Goal: Information Seeking & Learning: Learn about a topic

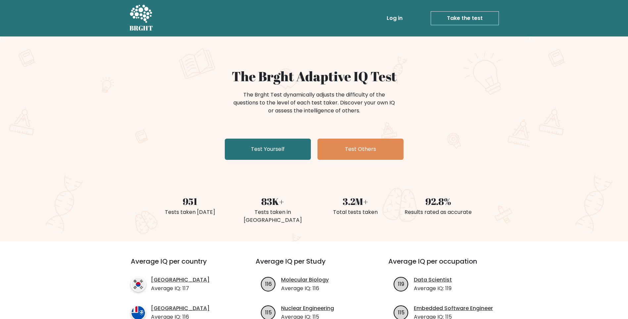
drag, startPoint x: 240, startPoint y: 92, endPoint x: 395, endPoint y: 107, distance: 155.4
click at [395, 107] on div "The Brght Test dynamically adjusts the difficulty of the questions to the level…" at bounding box center [315, 103] width 166 height 24
drag, startPoint x: 395, startPoint y: 107, endPoint x: 426, endPoint y: 125, distance: 36.2
click at [419, 122] on div "The Brght Test dynamically adjusts the difficulty of the questions to the level…" at bounding box center [314, 105] width 265 height 33
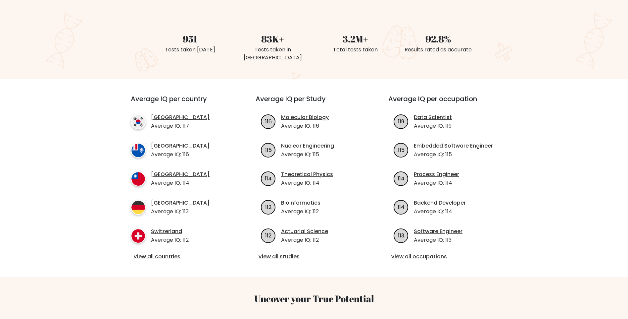
scroll to position [166, 0]
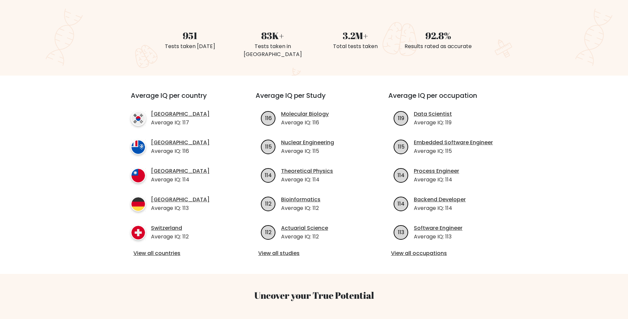
drag, startPoint x: 327, startPoint y: 152, endPoint x: 328, endPoint y: 158, distance: 5.7
click at [328, 158] on ul "116 Molecular Biology Average IQ: 116 115 114" at bounding box center [314, 175] width 117 height 131
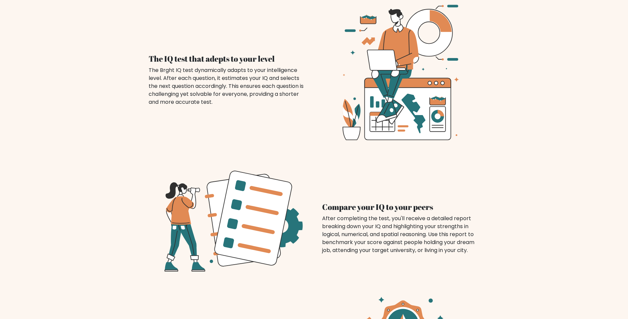
scroll to position [497, 0]
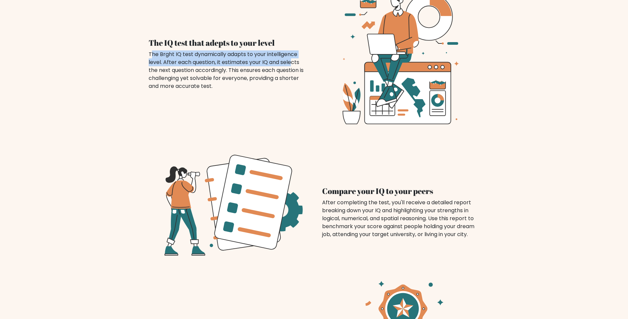
drag, startPoint x: 152, startPoint y: 51, endPoint x: 292, endPoint y: 61, distance: 141.1
click at [292, 61] on div "The Brght IQ test dynamically adapts to your intelligence level. After each que…" at bounding box center [228, 70] width 158 height 40
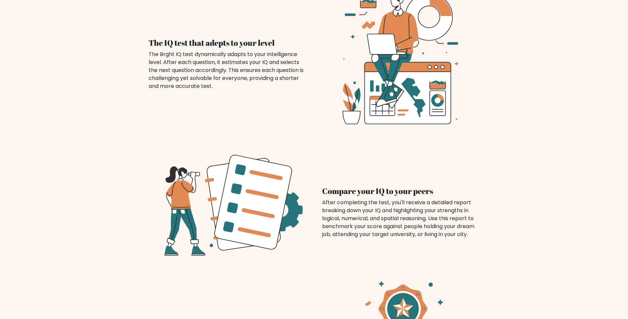
drag, startPoint x: 292, startPoint y: 61, endPoint x: 297, endPoint y: 103, distance: 42.6
click at [295, 102] on div "The IQ test that adepts to your level The Brght IQ test dynamically adapts to y…" at bounding box center [314, 56] width 347 height 158
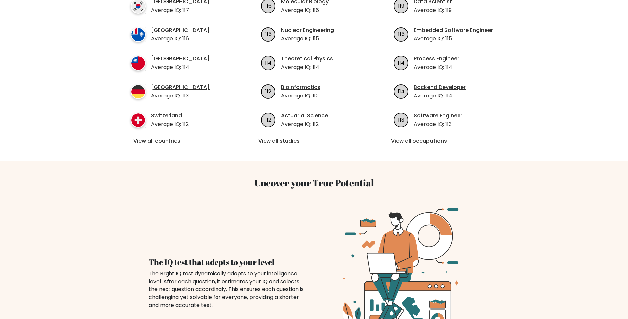
scroll to position [232, 0]
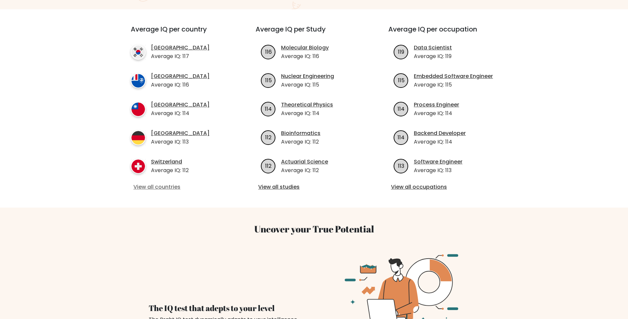
click at [174, 187] on link "View all countries" at bounding box center [181, 187] width 96 height 8
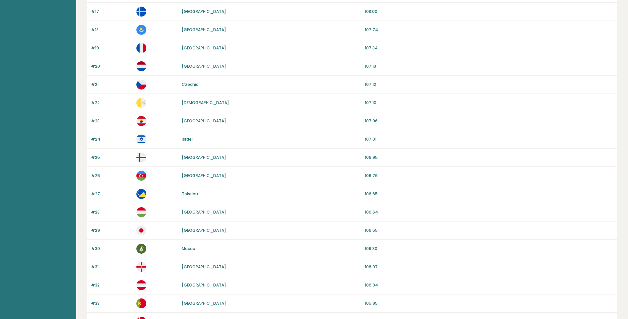
scroll to position [364, 0]
drag, startPoint x: 194, startPoint y: 229, endPoint x: 171, endPoint y: 230, distance: 22.9
click at [171, 230] on div "#29 Japan 106.55" at bounding box center [352, 230] width 530 height 18
drag, startPoint x: 171, startPoint y: 230, endPoint x: 248, endPoint y: 234, distance: 76.9
click at [248, 234] on div "#29 Japan 106.55" at bounding box center [352, 230] width 530 height 18
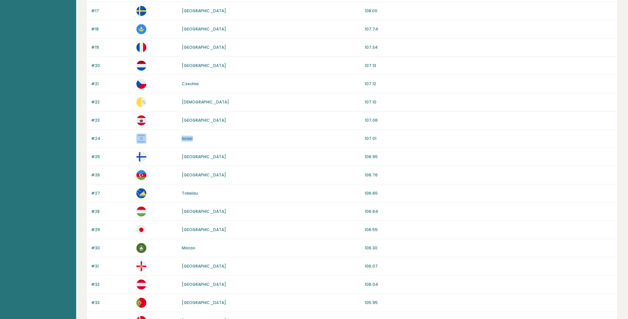
drag, startPoint x: 201, startPoint y: 137, endPoint x: 167, endPoint y: 135, distance: 34.2
click at [167, 135] on div "#24 Israel 107.01" at bounding box center [352, 139] width 530 height 18
click at [167, 135] on p at bounding box center [156, 138] width 41 height 10
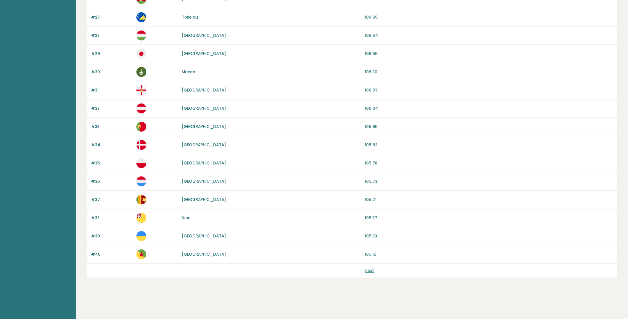
scroll to position [542, 0]
click at [367, 273] on div "next" at bounding box center [352, 269] width 530 height 14
click at [369, 270] on link "next" at bounding box center [369, 269] width 9 height 6
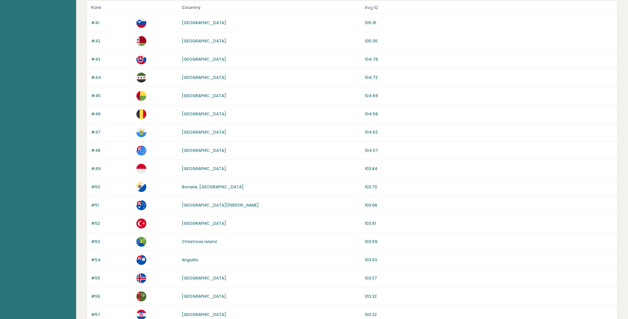
scroll to position [66, 0]
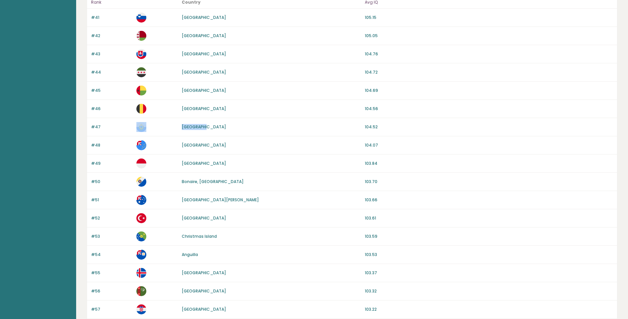
drag, startPoint x: 207, startPoint y: 127, endPoint x: 172, endPoint y: 126, distance: 35.8
click at [172, 126] on div "#47 San Marino 104.52" at bounding box center [352, 127] width 530 height 18
drag, startPoint x: 172, startPoint y: 126, endPoint x: 166, endPoint y: 132, distance: 8.7
click at [166, 132] on div "#47 San Marino 104.52" at bounding box center [352, 127] width 530 height 18
drag, startPoint x: 199, startPoint y: 145, endPoint x: 179, endPoint y: 146, distance: 19.9
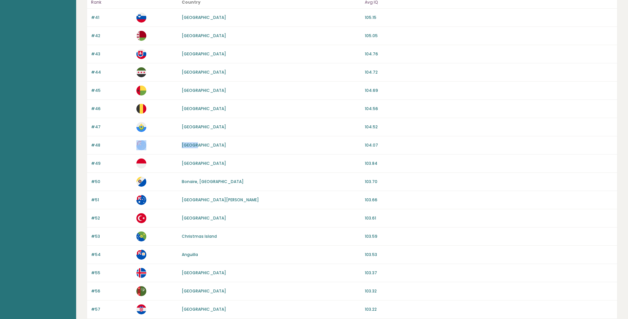
click at [179, 146] on div "#48 Tuvalu 104.07" at bounding box center [352, 145] width 530 height 18
drag, startPoint x: 179, startPoint y: 146, endPoint x: 173, endPoint y: 141, distance: 8.5
click at [173, 141] on p at bounding box center [156, 145] width 41 height 10
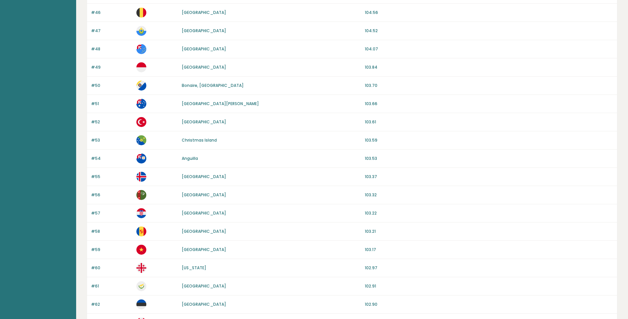
scroll to position [166, 0]
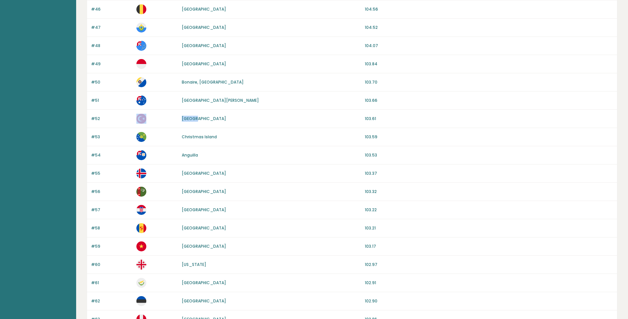
drag, startPoint x: 198, startPoint y: 118, endPoint x: 178, endPoint y: 119, distance: 20.2
click at [178, 119] on div "#52 Turkey 103.61" at bounding box center [352, 119] width 530 height 18
drag, startPoint x: 178, startPoint y: 119, endPoint x: 247, endPoint y: 128, distance: 69.1
click at [247, 128] on div "#52 Turkey 103.61" at bounding box center [352, 119] width 530 height 18
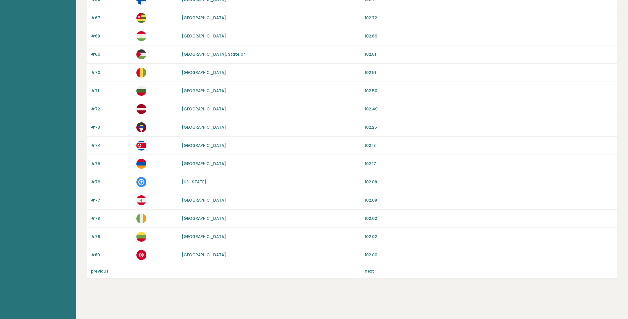
scroll to position [542, 0]
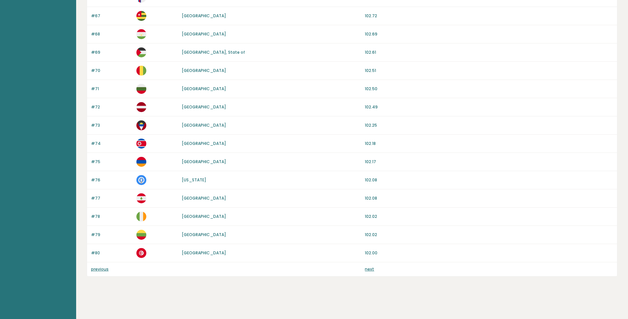
click at [371, 271] on link "next" at bounding box center [369, 269] width 9 height 6
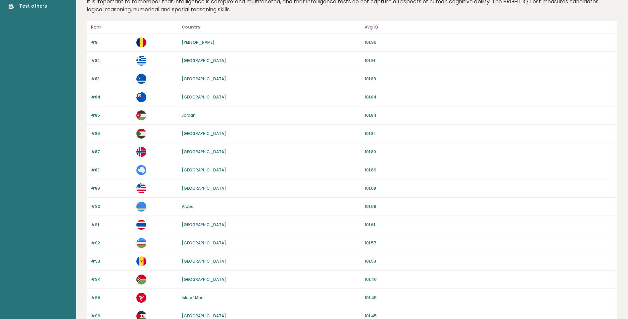
scroll to position [33, 0]
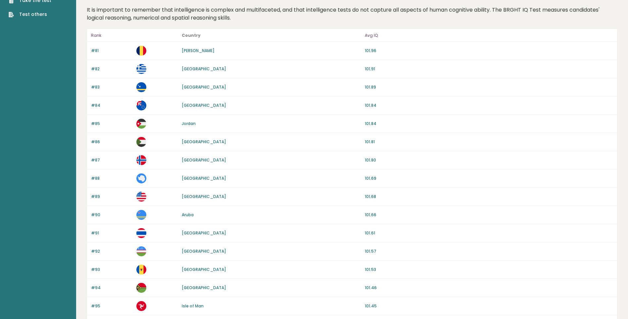
drag, startPoint x: 252, startPoint y: 192, endPoint x: 187, endPoint y: 190, distance: 64.6
click at [187, 190] on div "#89 [GEOGRAPHIC_DATA] 101.68" at bounding box center [352, 196] width 530 height 18
click at [296, 195] on div "[GEOGRAPHIC_DATA]" at bounding box center [271, 196] width 179 height 6
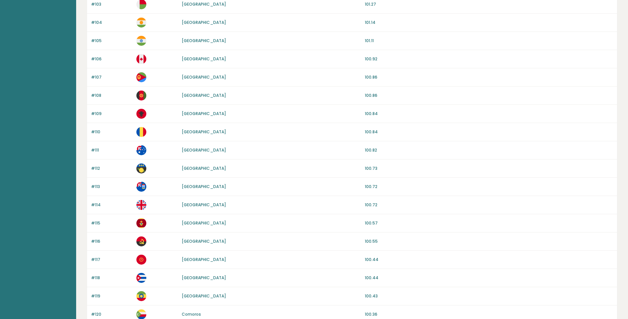
scroll to position [497, 0]
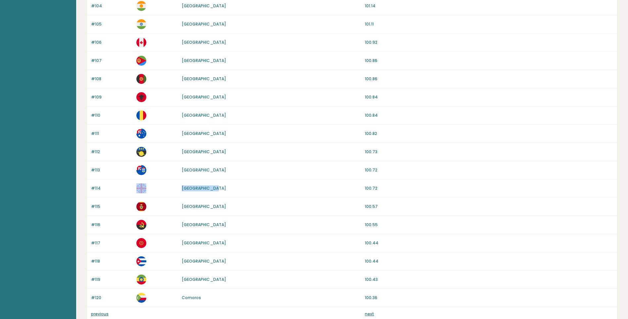
drag, startPoint x: 223, startPoint y: 191, endPoint x: 166, endPoint y: 189, distance: 56.7
click at [166, 189] on div "#114 [GEOGRAPHIC_DATA] 100.72" at bounding box center [352, 188] width 530 height 18
click at [164, 189] on p at bounding box center [156, 188] width 41 height 10
click at [165, 189] on p at bounding box center [156, 188] width 41 height 10
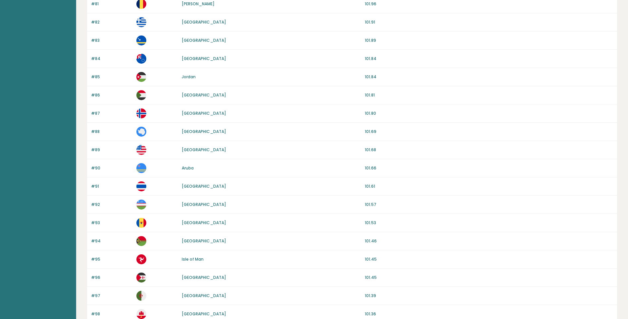
scroll to position [0, 0]
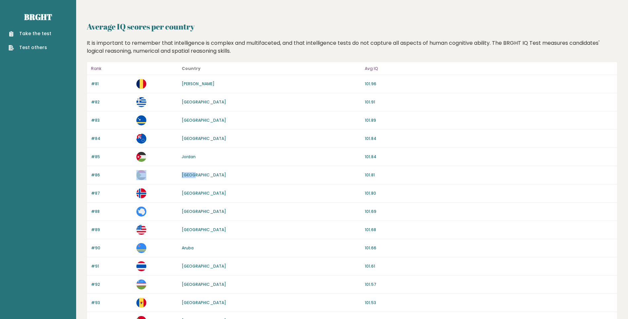
drag, startPoint x: 201, startPoint y: 175, endPoint x: 175, endPoint y: 178, distance: 26.7
click at [175, 178] on div "#86 Sudan 101.81" at bounding box center [352, 175] width 530 height 18
drag, startPoint x: 175, startPoint y: 178, endPoint x: 264, endPoint y: 184, distance: 89.0
drag, startPoint x: 264, startPoint y: 184, endPoint x: 251, endPoint y: 177, distance: 14.3
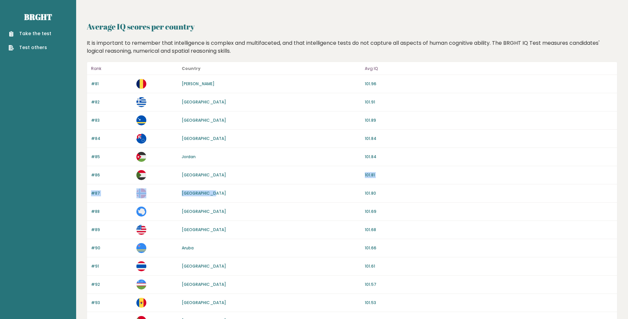
click at [251, 177] on div "Sudan" at bounding box center [271, 175] width 179 height 6
click at [45, 30] on link "Take the test" at bounding box center [30, 33] width 43 height 7
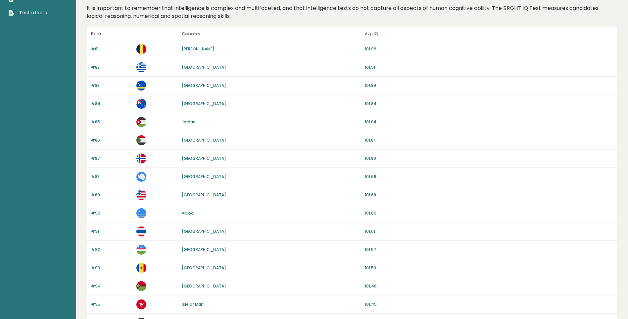
scroll to position [33, 0]
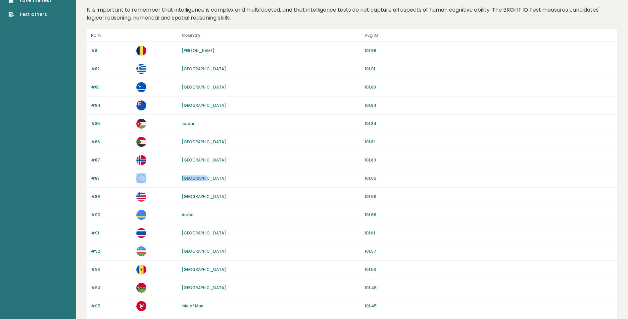
drag, startPoint x: 220, startPoint y: 178, endPoint x: 176, endPoint y: 174, distance: 43.9
click at [176, 174] on div "#88 Antarctica 101.69" at bounding box center [352, 178] width 530 height 18
drag, startPoint x: 176, startPoint y: 174, endPoint x: 227, endPoint y: 181, distance: 51.8
click at [224, 179] on div "Antarctica" at bounding box center [271, 178] width 179 height 6
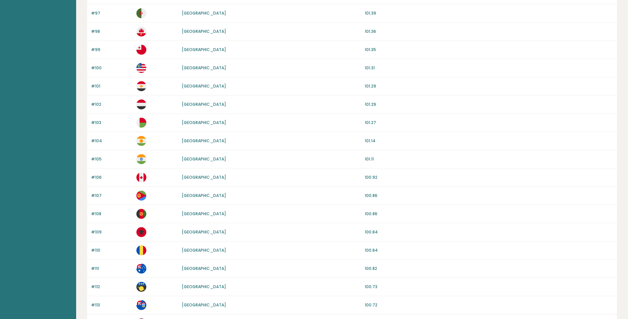
scroll to position [364, 0]
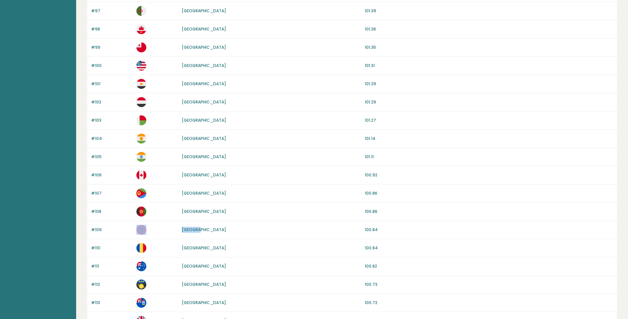
drag, startPoint x: 188, startPoint y: 231, endPoint x: 175, endPoint y: 229, distance: 13.7
click at [175, 229] on div "#109 Albania 100.84" at bounding box center [352, 230] width 530 height 18
drag, startPoint x: 175, startPoint y: 229, endPoint x: 283, endPoint y: 232, distance: 107.7
click at [283, 232] on div "Albania" at bounding box center [271, 230] width 179 height 6
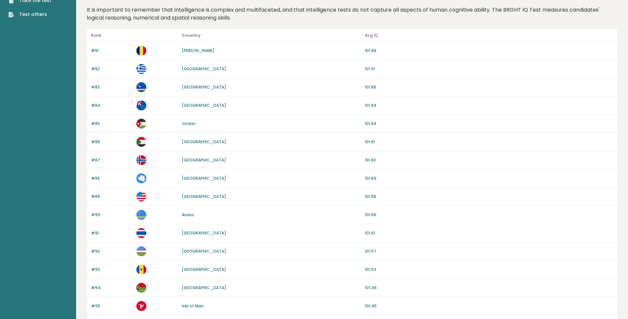
scroll to position [0, 0]
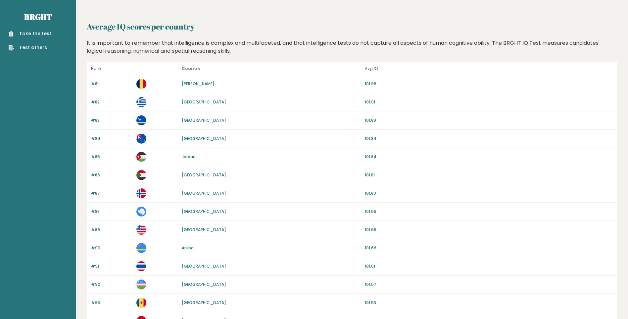
click at [43, 32] on link "Take the test" at bounding box center [30, 33] width 43 height 7
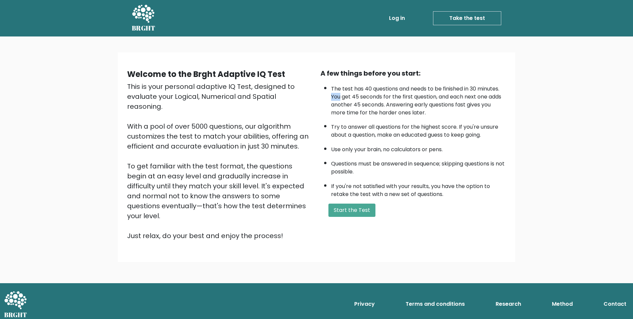
drag, startPoint x: 340, startPoint y: 93, endPoint x: 512, endPoint y: 89, distance: 172.6
click at [512, 89] on div "Welcome to the Brght Adaptive IQ Test This is your personal adaptive IQ Test, d…" at bounding box center [316, 156] width 397 height 209
drag, startPoint x: 512, startPoint y: 89, endPoint x: 474, endPoint y: 129, distance: 55.1
click at [474, 130] on li "Try to answer all questions for the highest score. If you're unsure about a que…" at bounding box center [418, 129] width 175 height 19
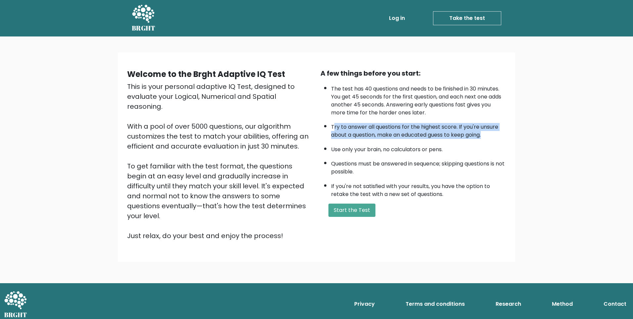
drag, startPoint x: 335, startPoint y: 125, endPoint x: 487, endPoint y: 137, distance: 152.9
click at [487, 137] on li "Try to answer all questions for the highest score. If you're unsure about a que…" at bounding box center [418, 129] width 175 height 19
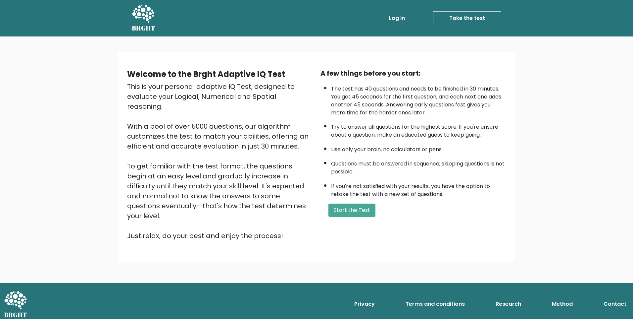
drag, startPoint x: 487, startPoint y: 137, endPoint x: 411, endPoint y: 163, distance: 80.5
click at [413, 164] on li "Questions must be answered in sequence; skipping questions is not possible." at bounding box center [418, 165] width 175 height 19
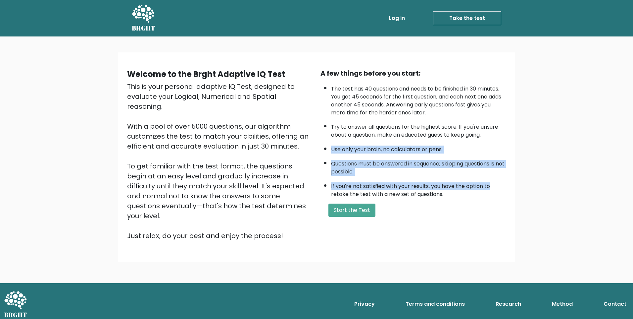
drag, startPoint x: 329, startPoint y: 148, endPoint x: 500, endPoint y: 186, distance: 176.0
click at [500, 186] on ul "The test has 40 questions and needs to be finished in 30 minutes. You get 45 se…" at bounding box center [413, 139] width 185 height 117
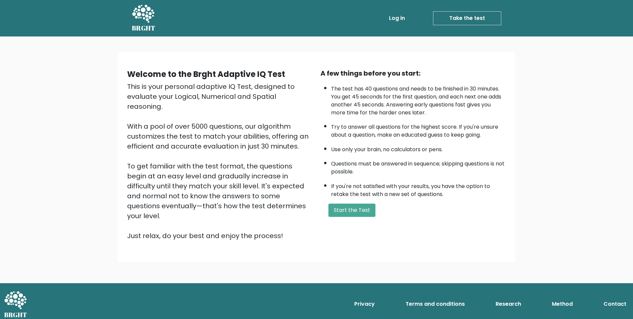
drag, startPoint x: 500, startPoint y: 186, endPoint x: 445, endPoint y: 185, distance: 55.0
click at [468, 228] on div "Welcome to the Brght Adaptive IQ Test This is your personal adaptive IQ Test, d…" at bounding box center [317, 157] width 390 height 188
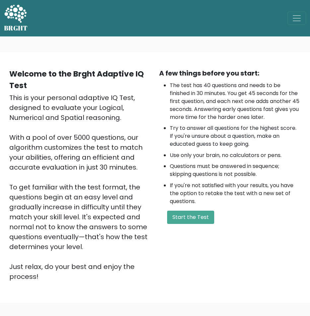
drag, startPoint x: 69, startPoint y: 135, endPoint x: 139, endPoint y: 165, distance: 76.3
click at [139, 165] on div "This is your personal adaptive IQ Test, designed to evaluate your Logical, Nume…" at bounding box center [80, 187] width 142 height 189
drag, startPoint x: 139, startPoint y: 165, endPoint x: 112, endPoint y: 192, distance: 38.2
click at [112, 192] on div "This is your personal adaptive IQ Test, designed to evaluate your Logical, Nume…" at bounding box center [80, 187] width 142 height 189
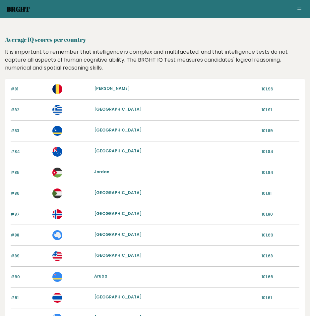
click at [22, 11] on link "Brght" at bounding box center [18, 9] width 23 height 9
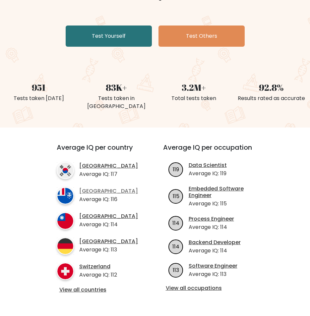
scroll to position [166, 0]
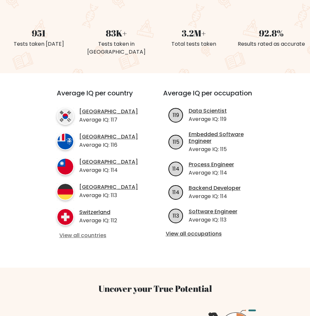
click at [92, 239] on link "View all countries" at bounding box center [97, 235] width 77 height 7
